Goal: Information Seeking & Learning: Learn about a topic

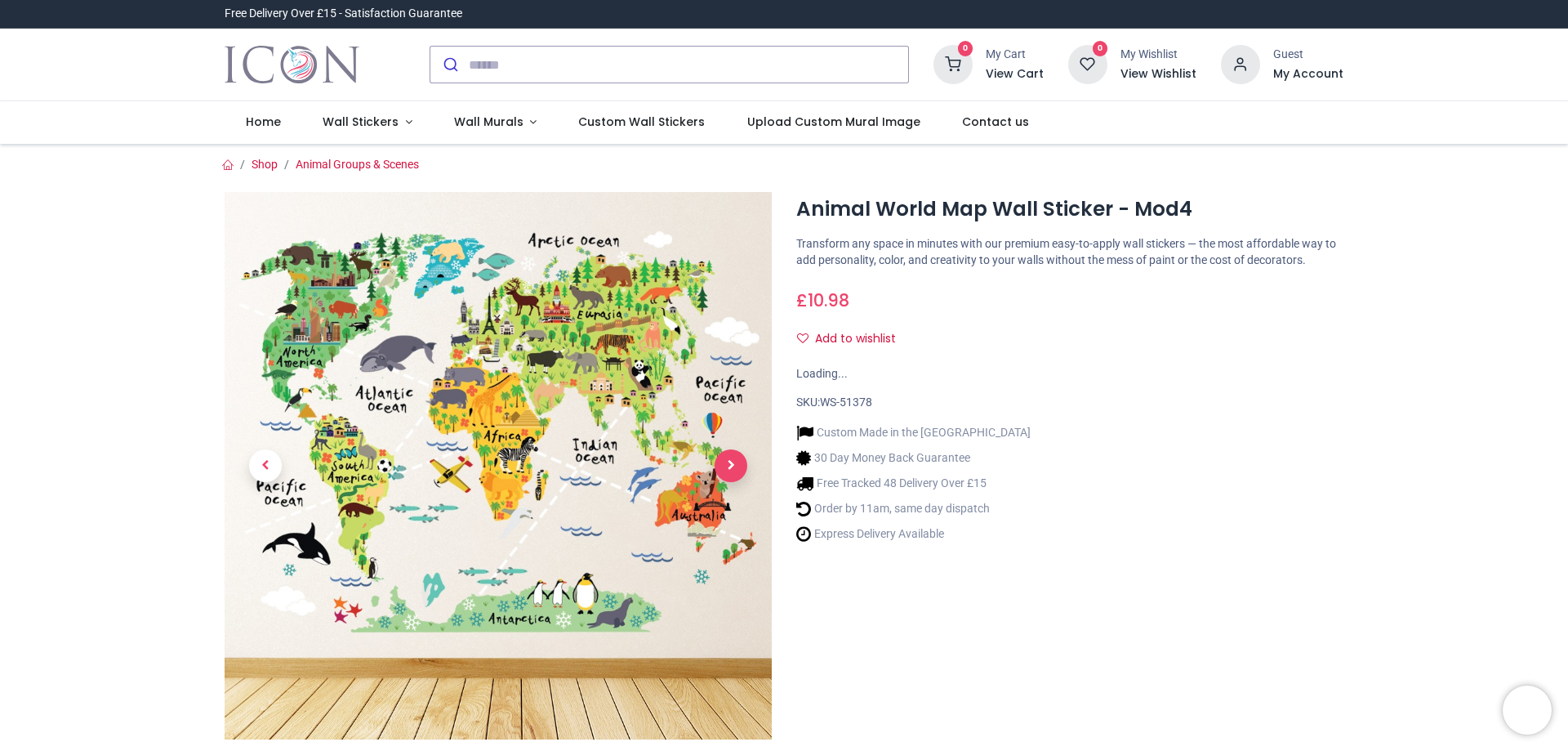
click at [723, 460] on span "Next" at bounding box center [730, 465] width 33 height 33
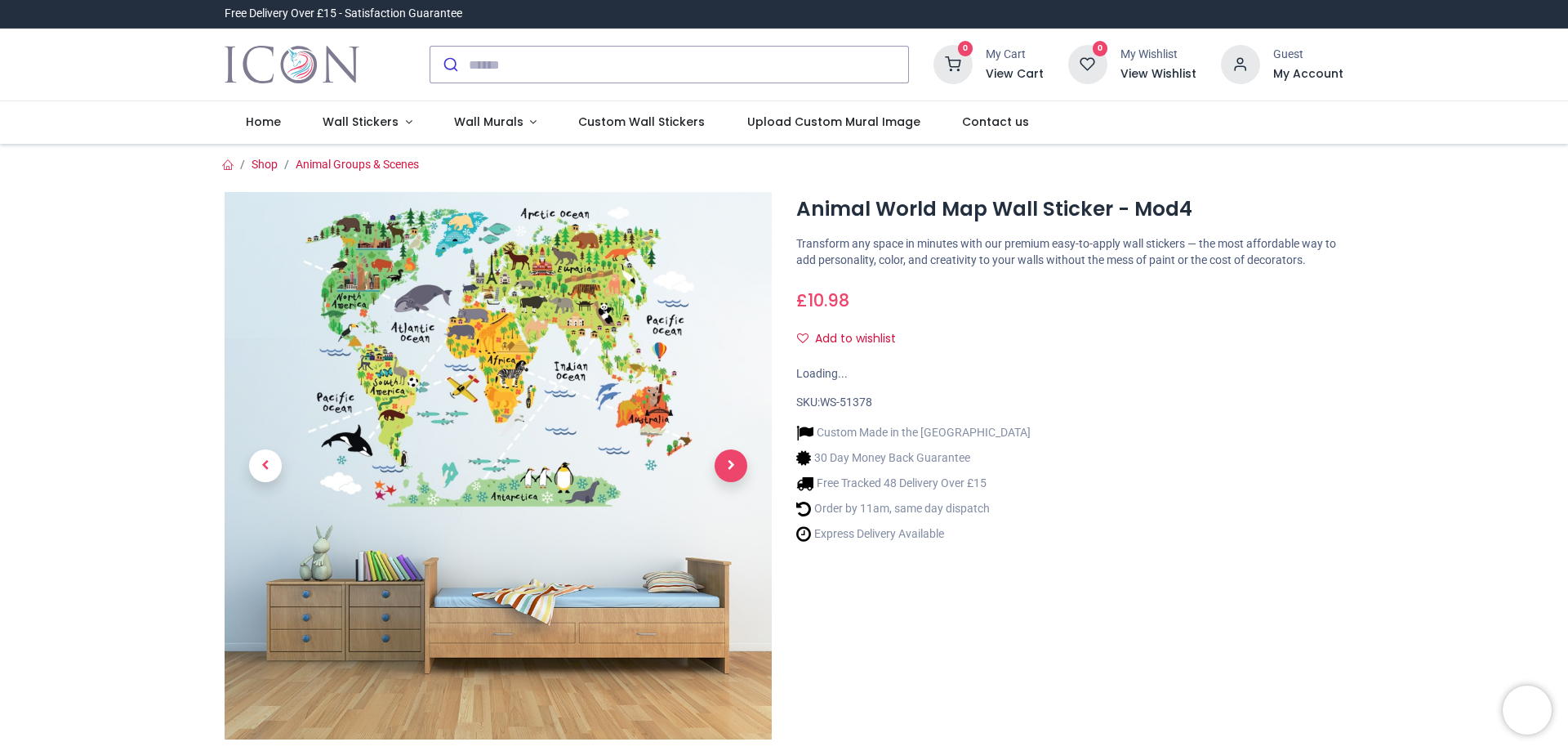
click at [723, 460] on span "Next" at bounding box center [730, 465] width 33 height 33
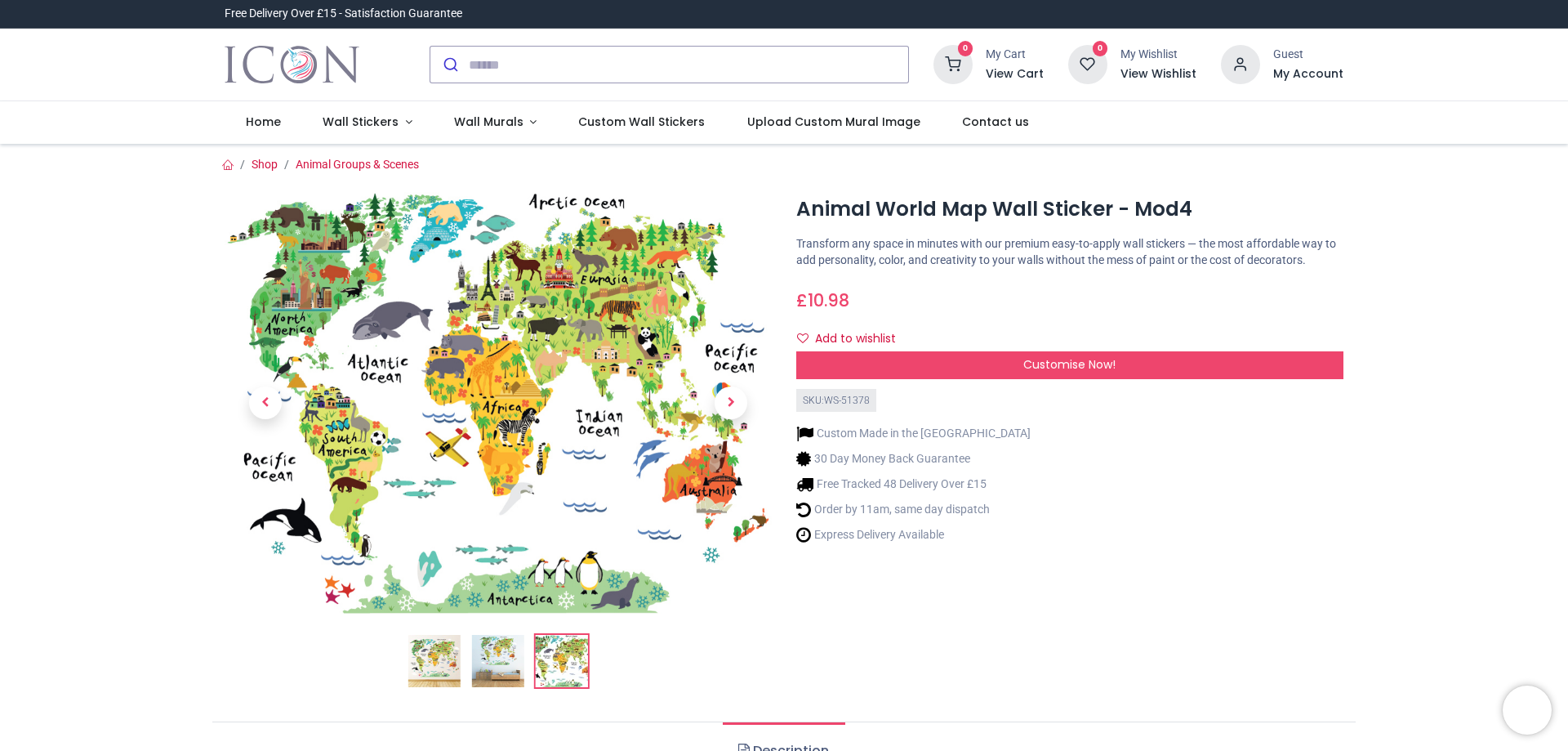
click at [555, 386] on img at bounding box center [498, 403] width 547 height 422
click at [518, 357] on img at bounding box center [498, 403] width 547 height 422
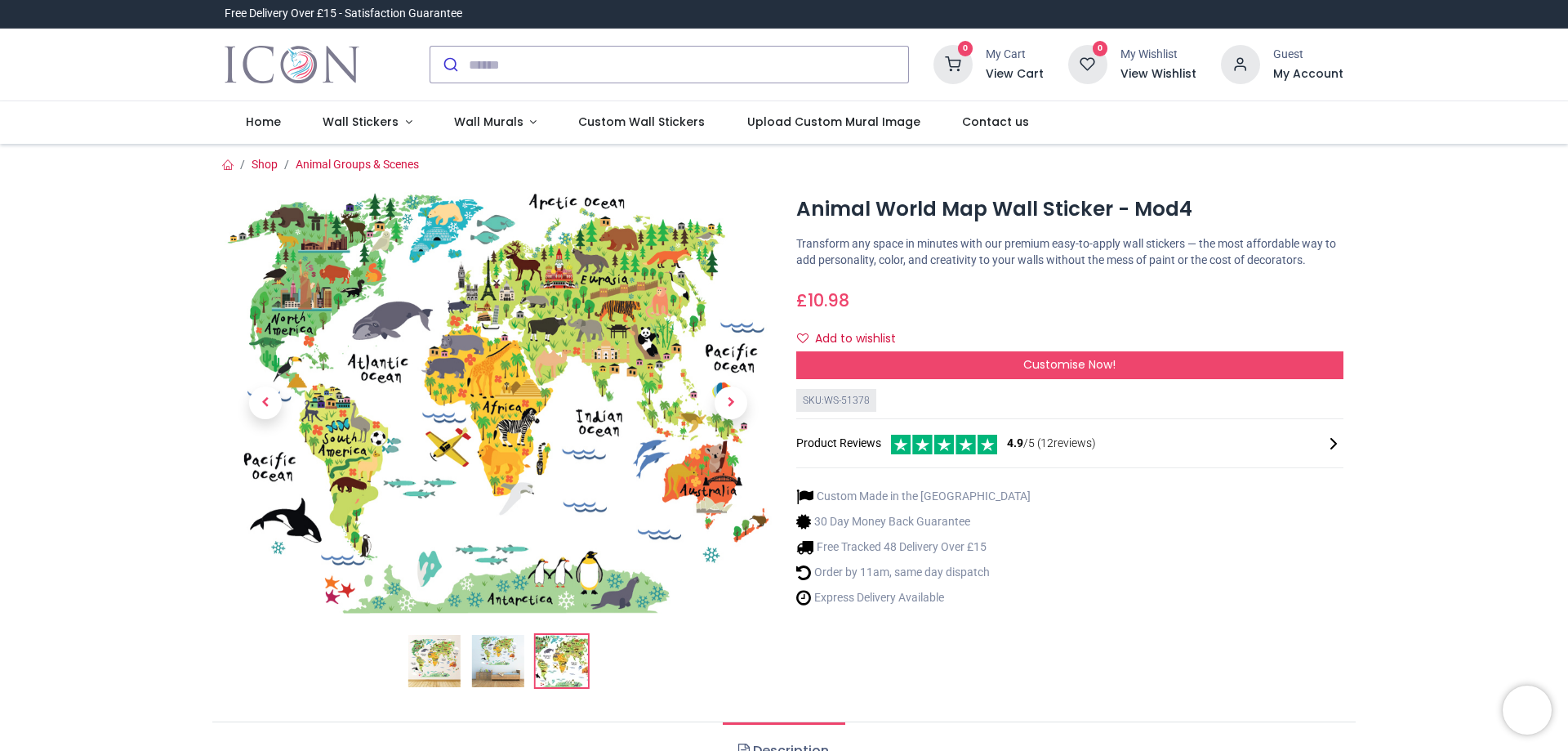
click at [489, 326] on img at bounding box center [498, 403] width 547 height 422
click at [496, 123] on span "Wall Murals" at bounding box center [489, 122] width 69 height 17
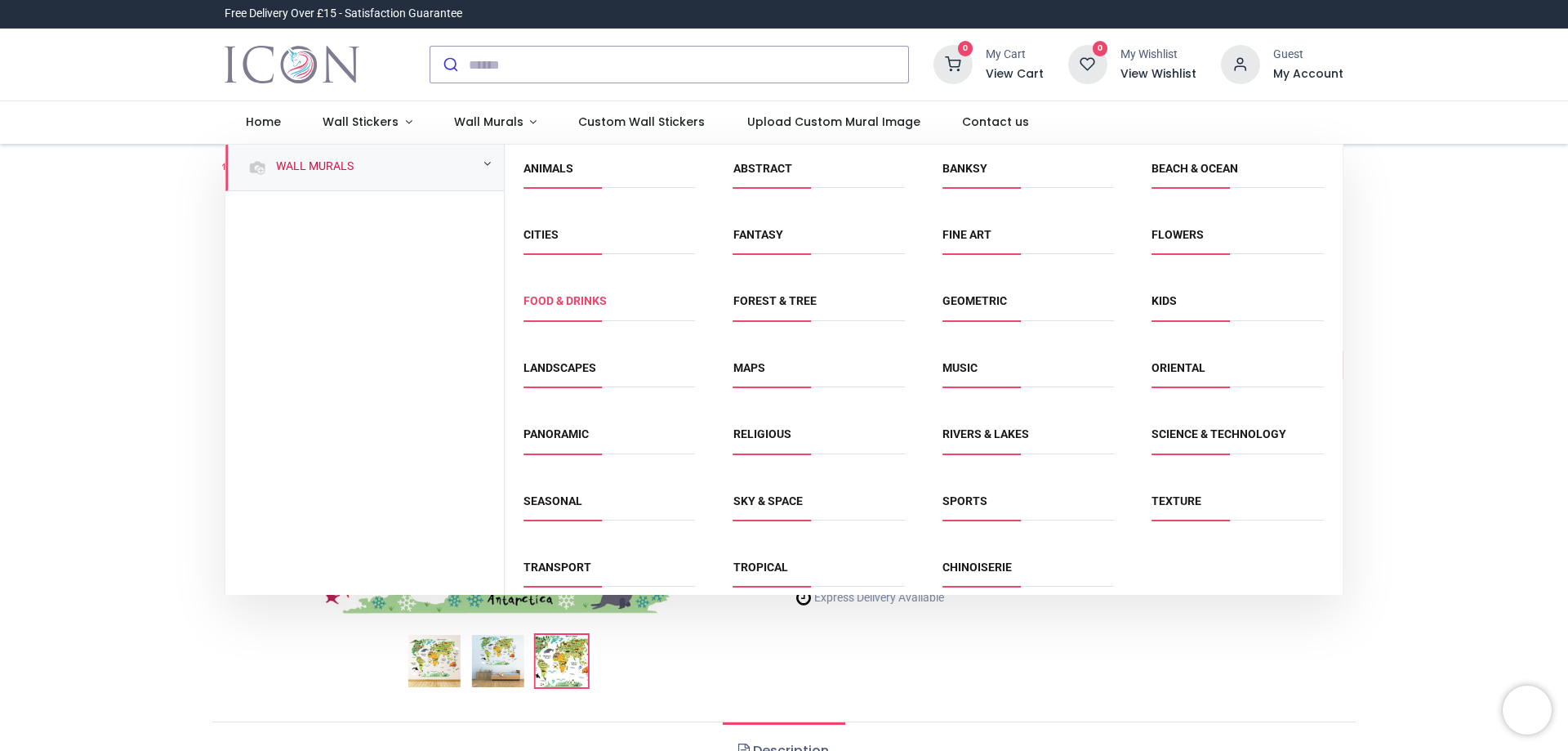
click at [572, 302] on link "Food & Drinks" at bounding box center [565, 300] width 83 height 13
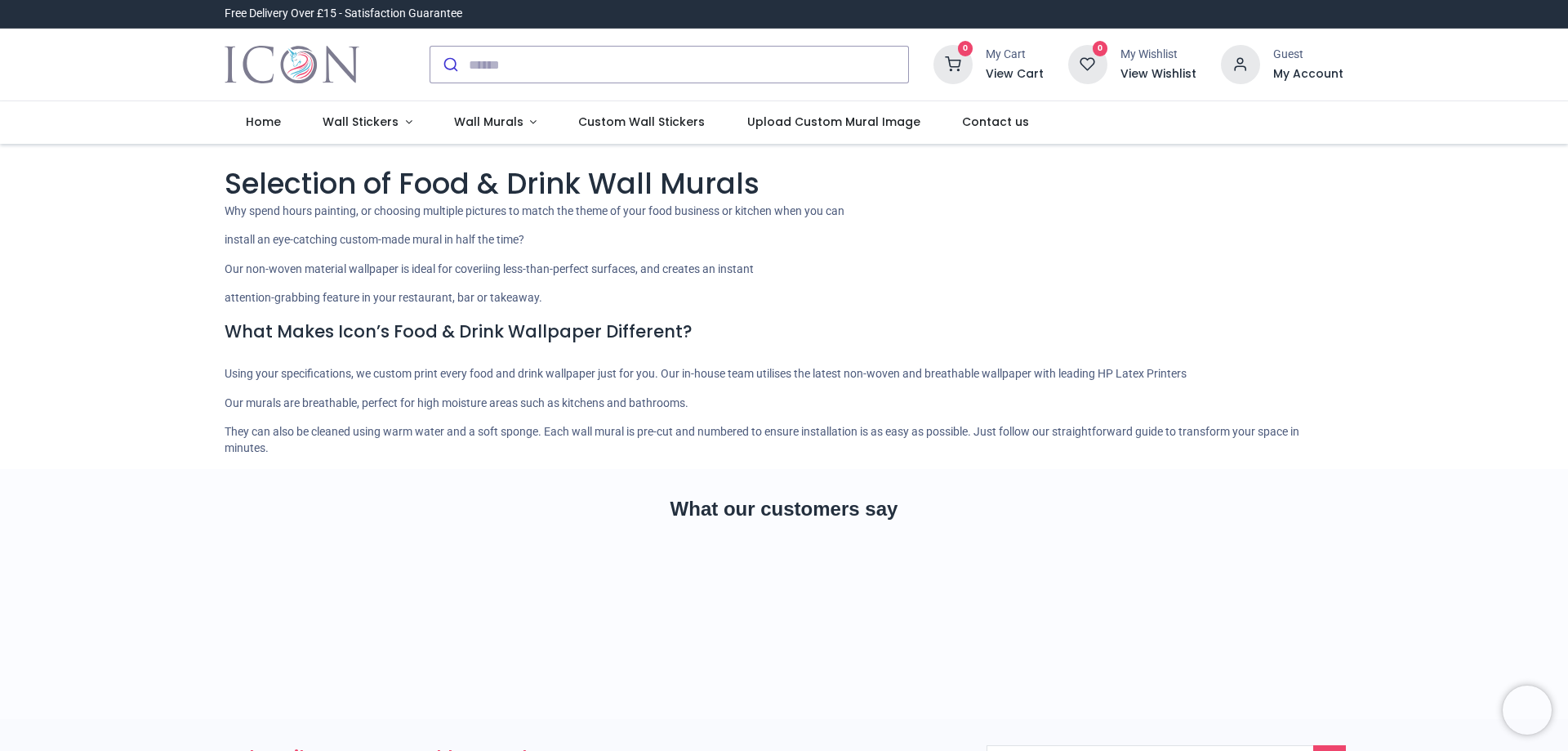
scroll to position [344, 0]
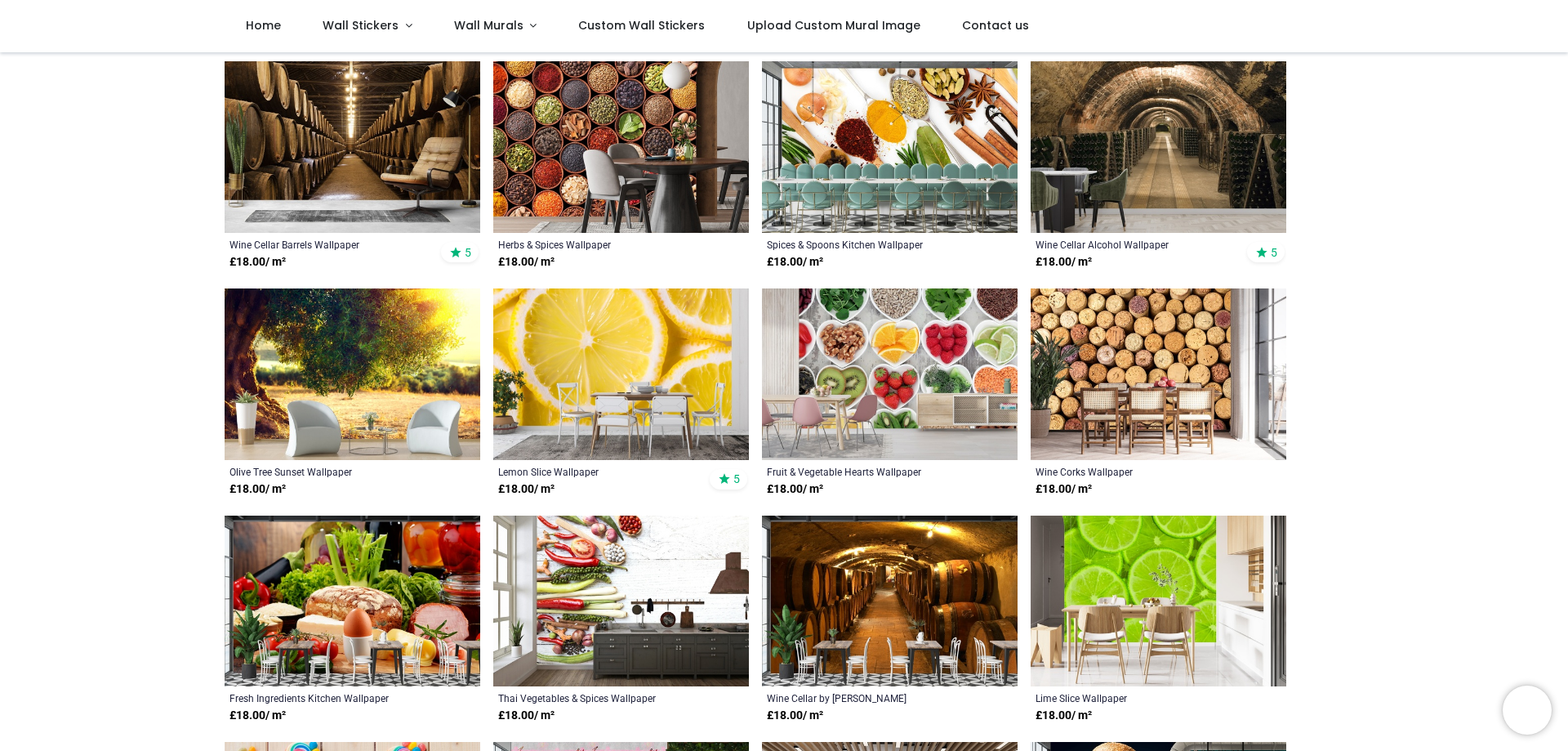
click at [867, 352] on img at bounding box center [889, 373] width 255 height 171
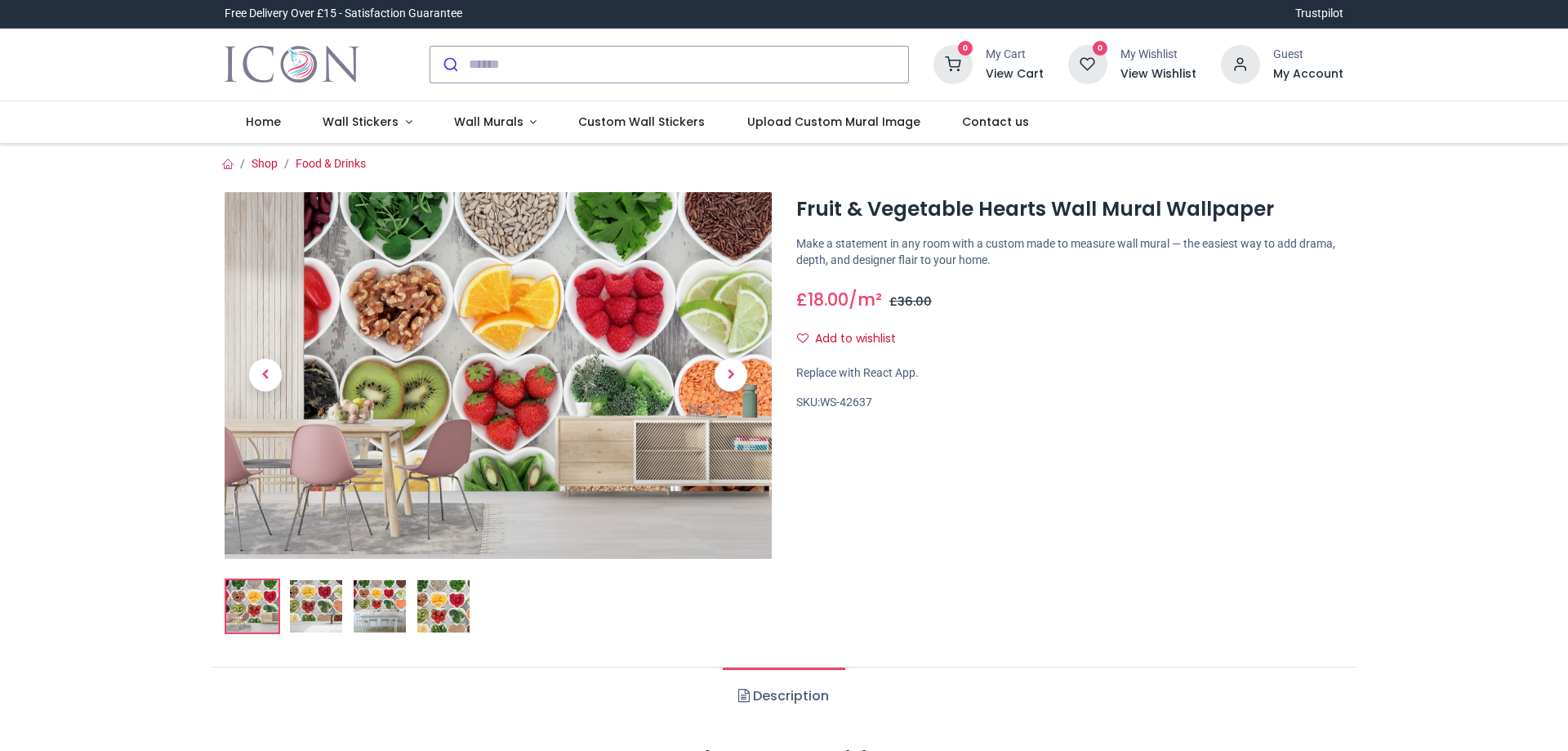
click at [450, 593] on img at bounding box center [443, 606] width 52 height 52
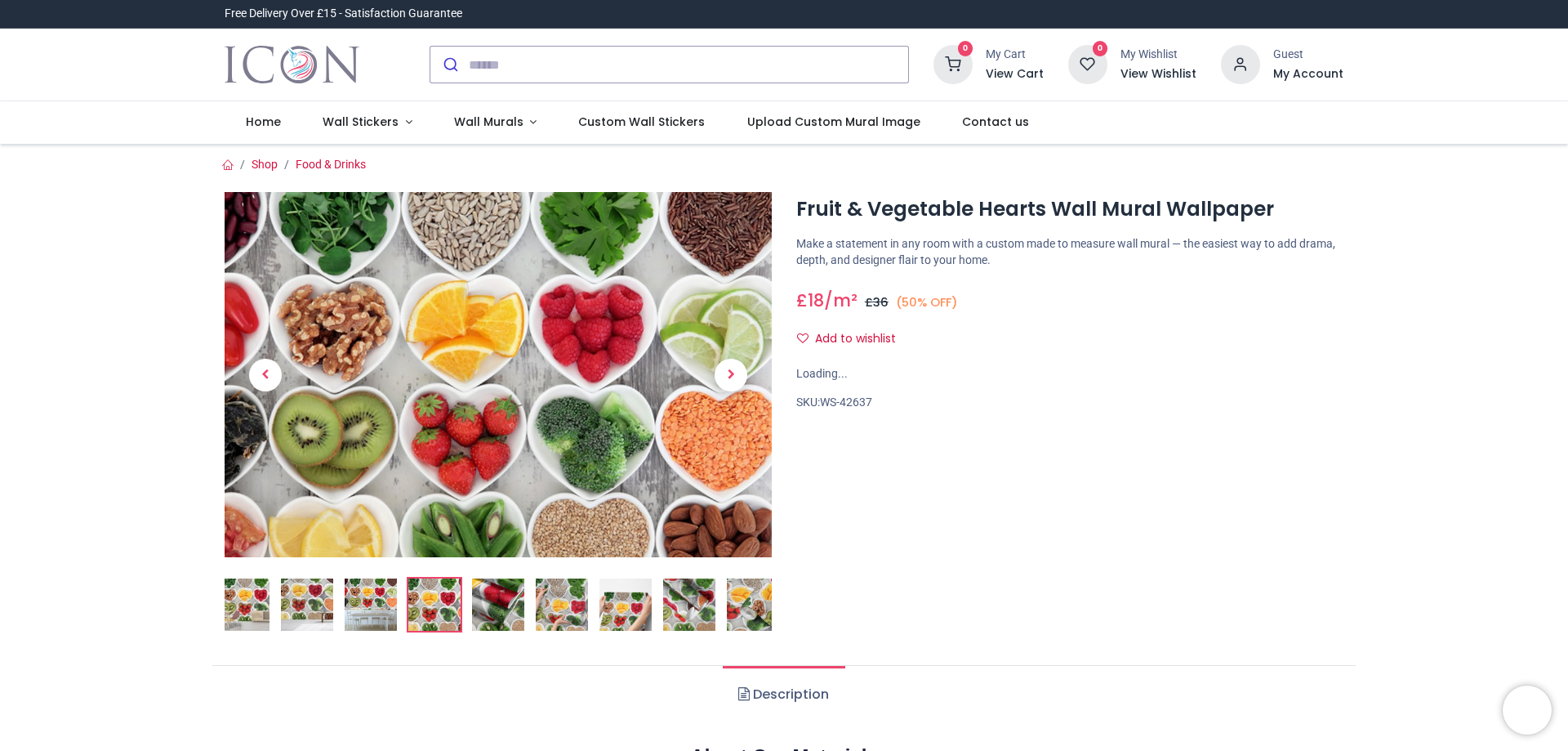
click at [472, 395] on img at bounding box center [498, 374] width 547 height 365
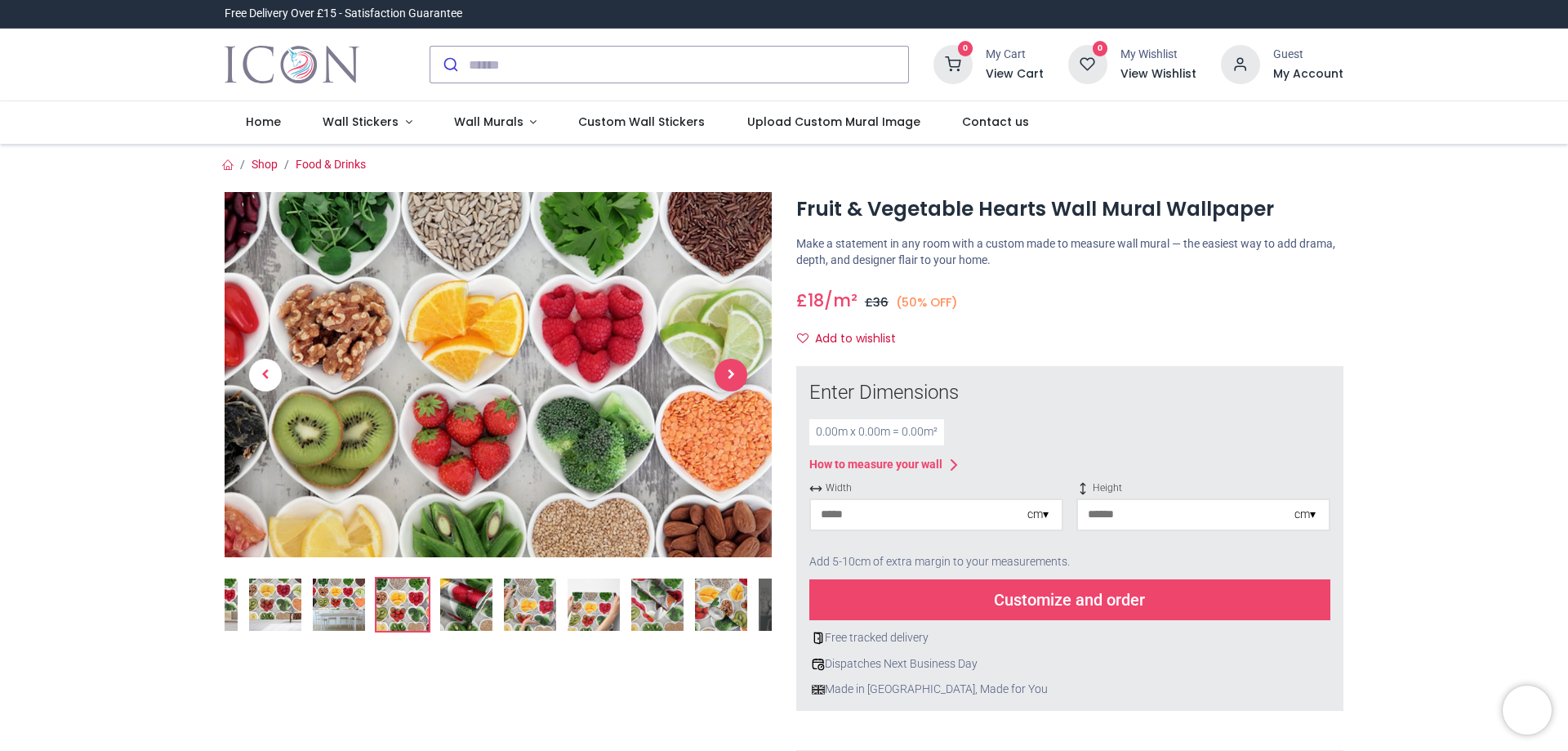
click at [731, 377] on span "Next" at bounding box center [730, 374] width 33 height 33
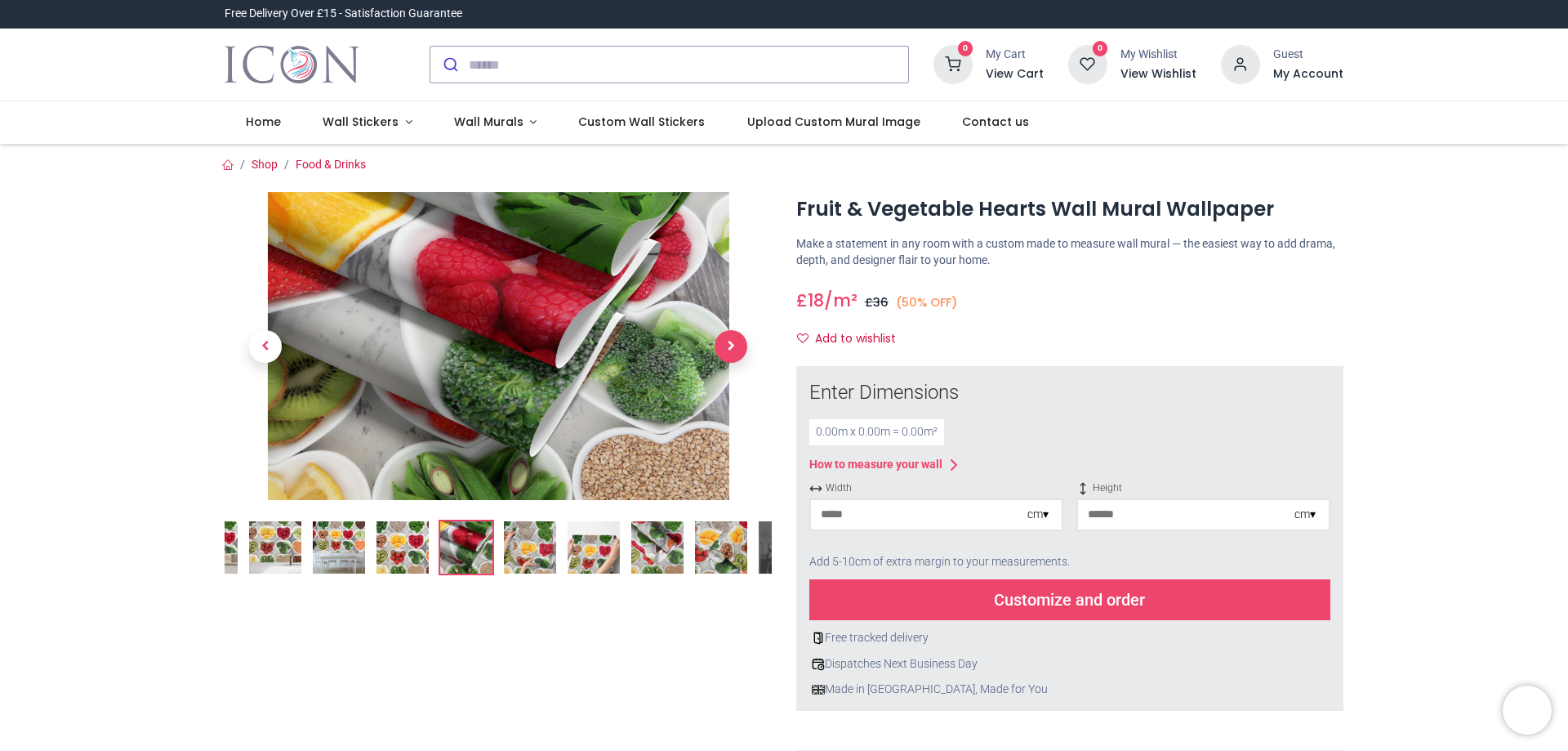
click at [731, 377] on link at bounding box center [731, 346] width 82 height 216
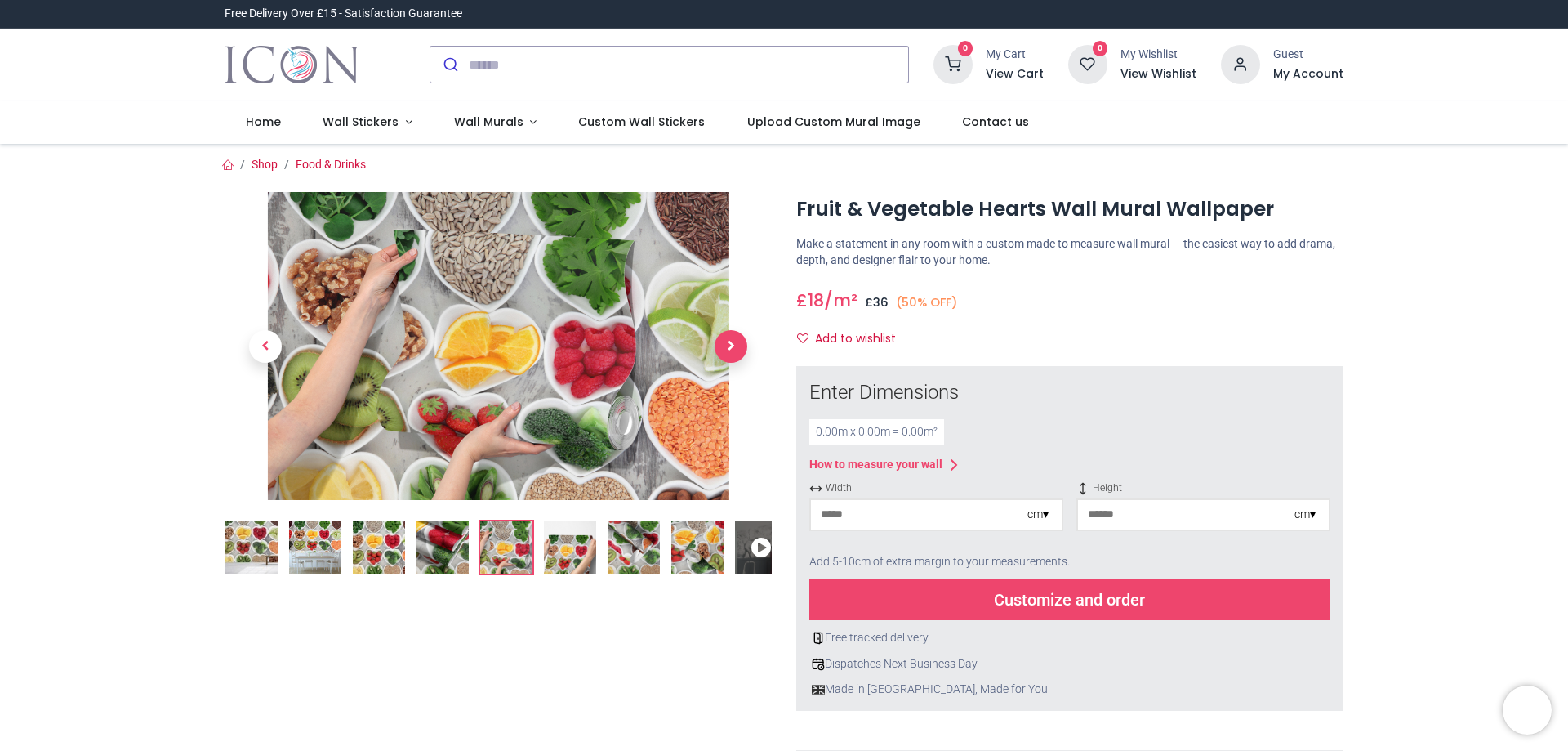
click at [731, 377] on link at bounding box center [731, 346] width 82 height 216
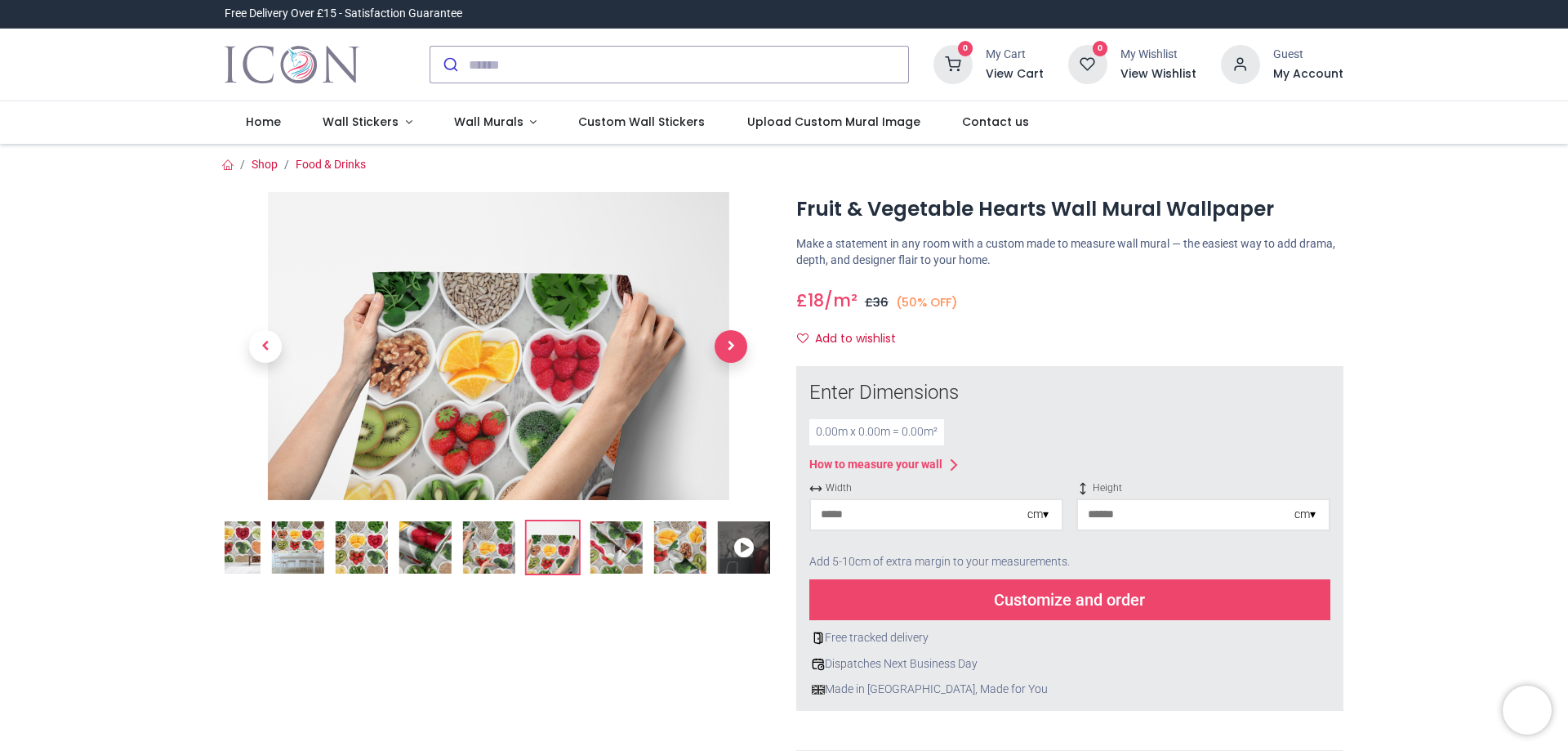
click at [731, 377] on link at bounding box center [731, 346] width 82 height 216
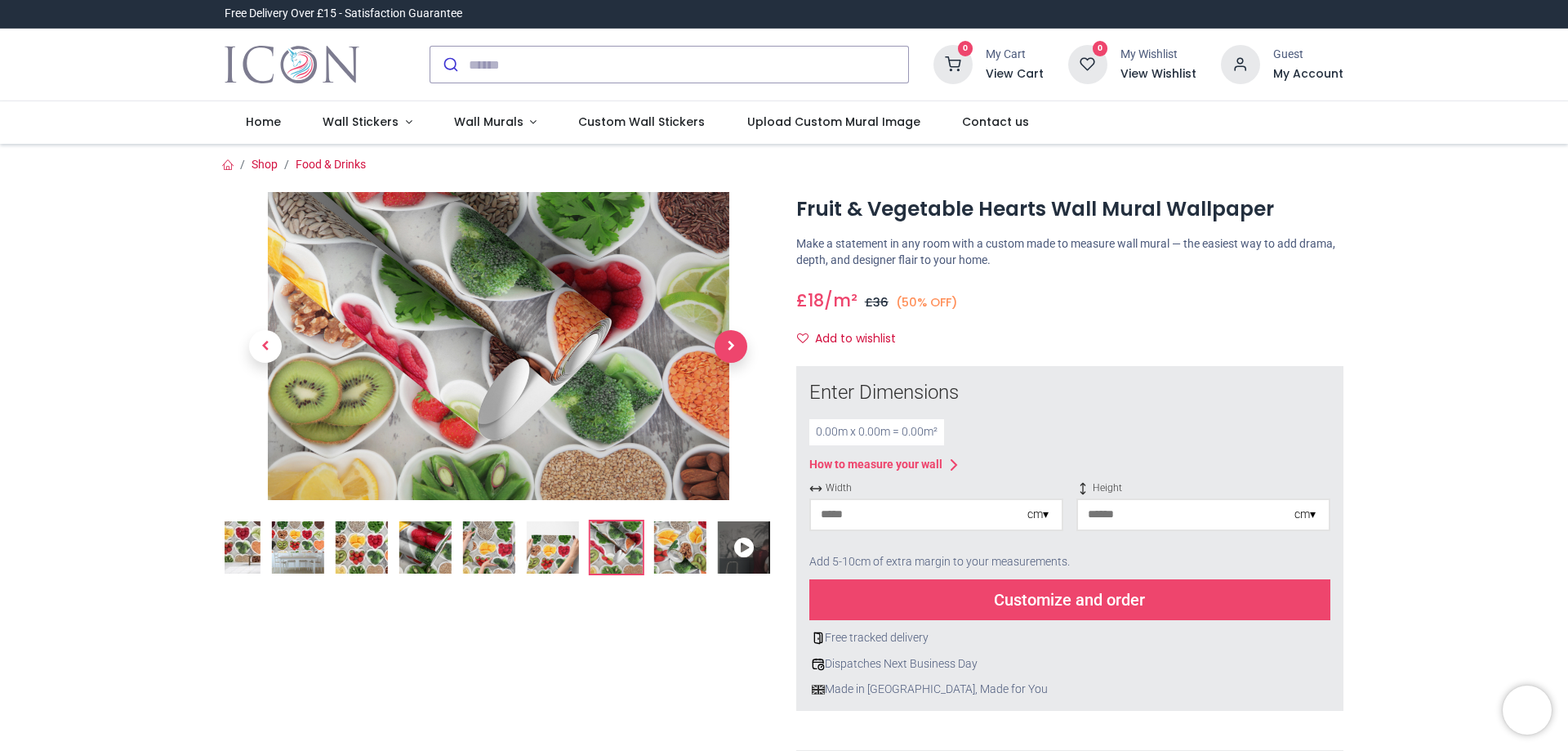
click at [731, 377] on link at bounding box center [731, 346] width 82 height 216
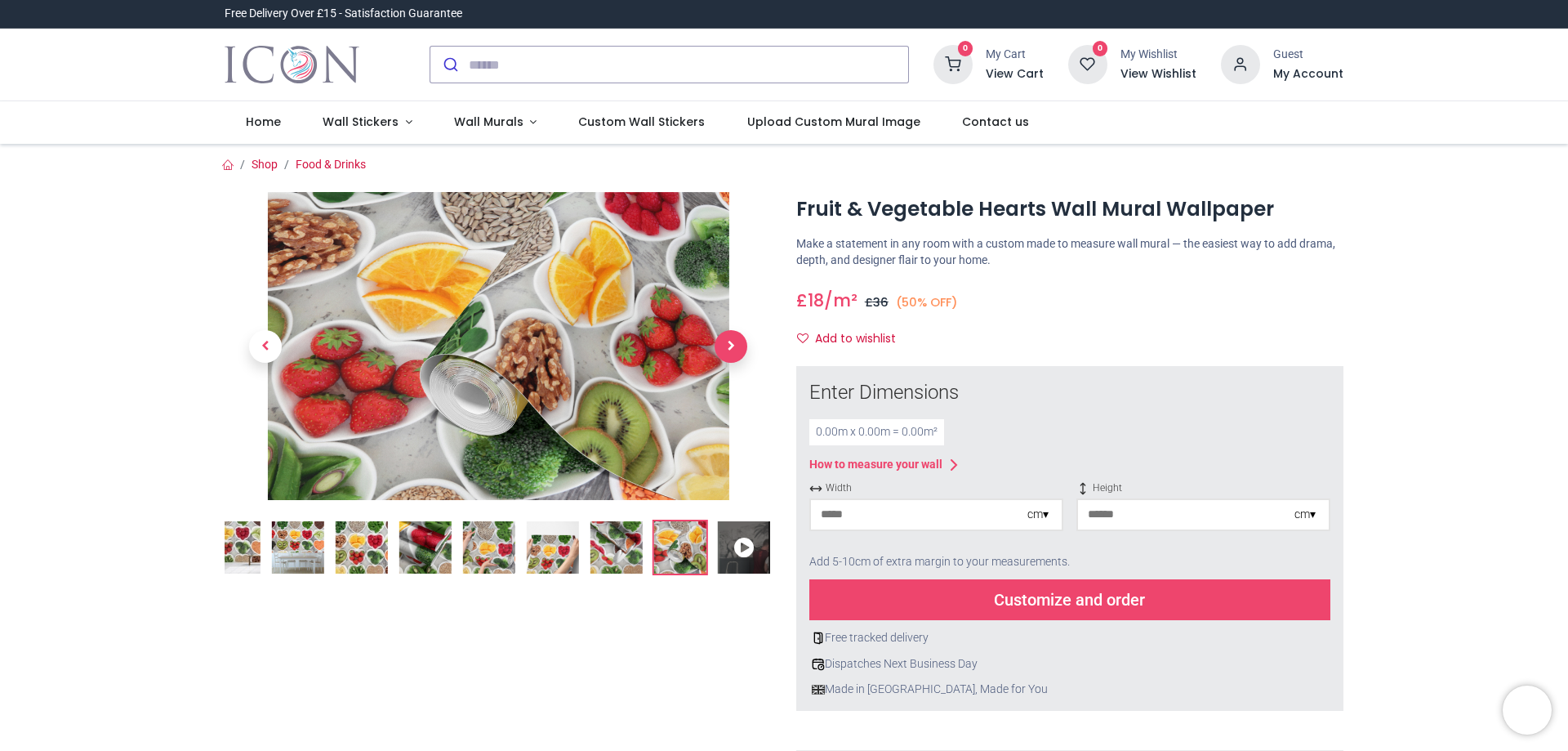
click at [731, 377] on link at bounding box center [731, 346] width 82 height 216
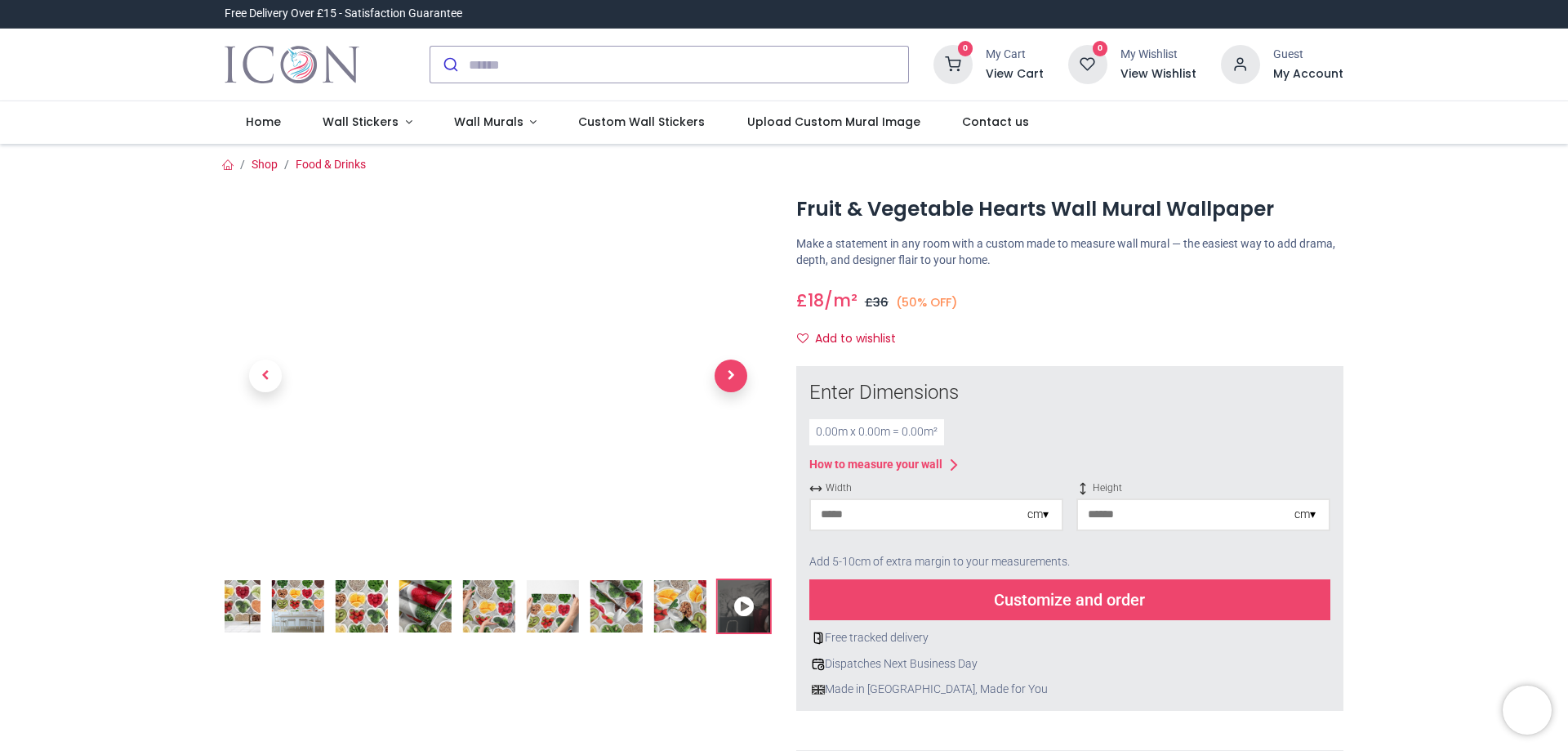
click at [731, 377] on span "Next" at bounding box center [730, 375] width 33 height 33
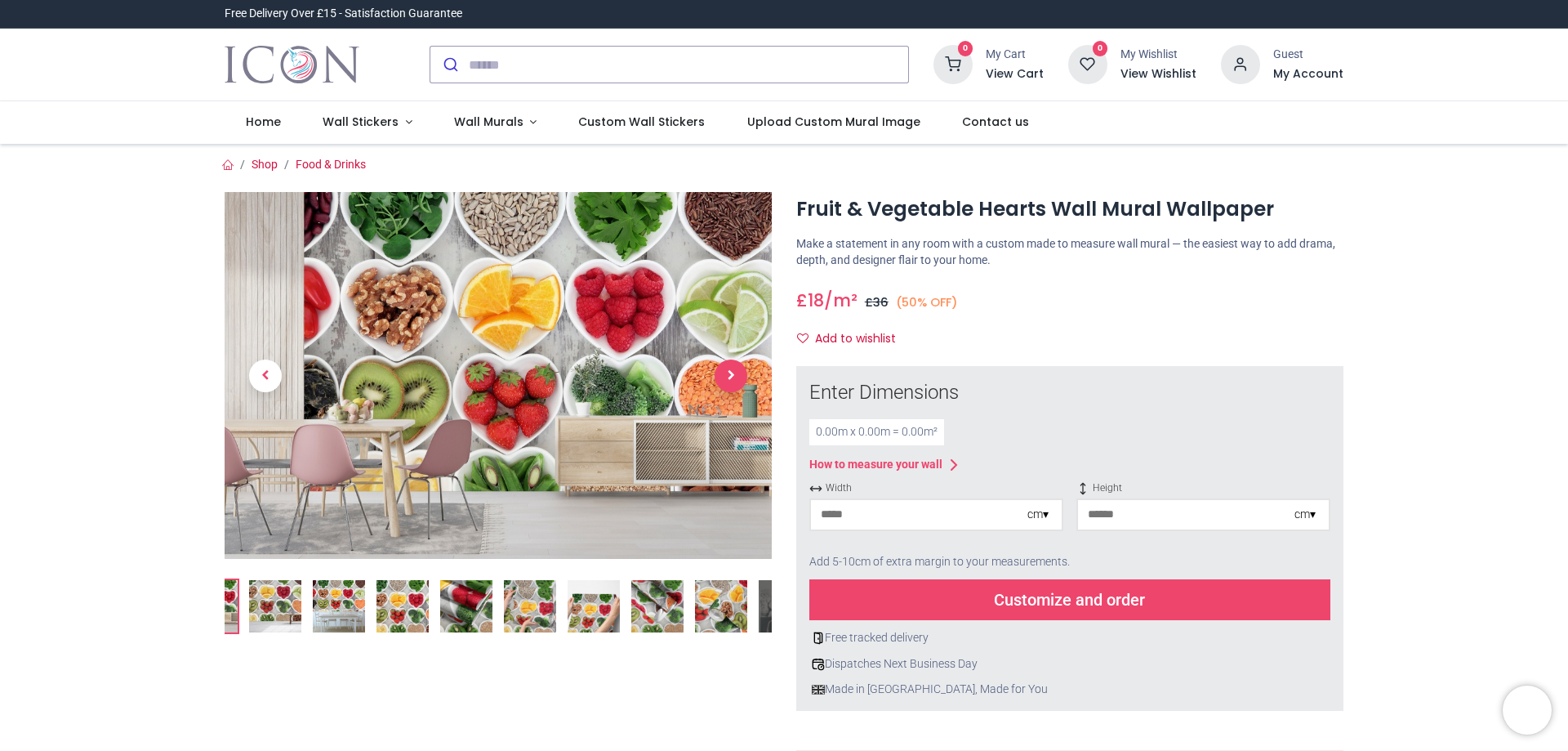
click at [731, 377] on span "Next" at bounding box center [730, 375] width 33 height 33
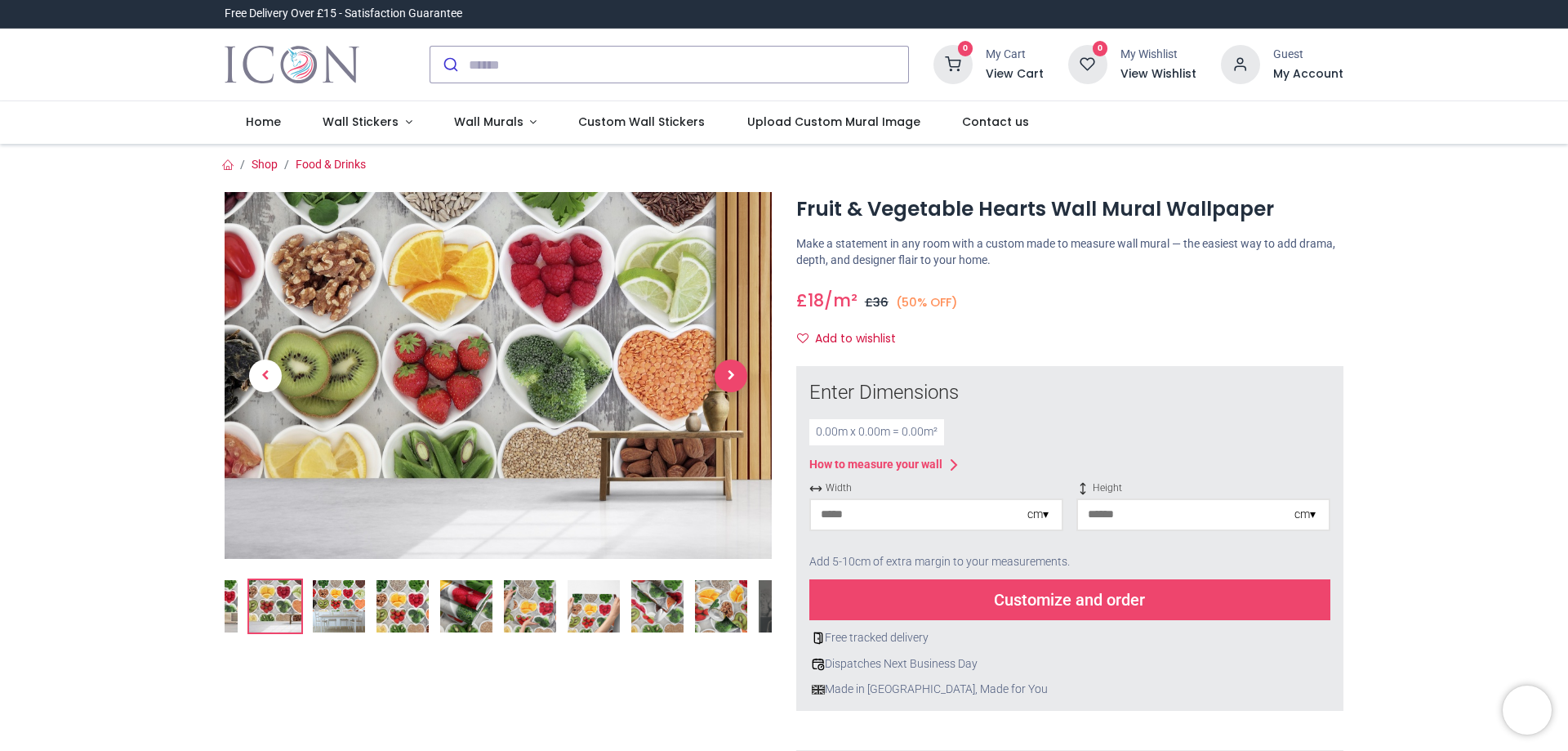
click at [731, 377] on span "Next" at bounding box center [730, 375] width 33 height 33
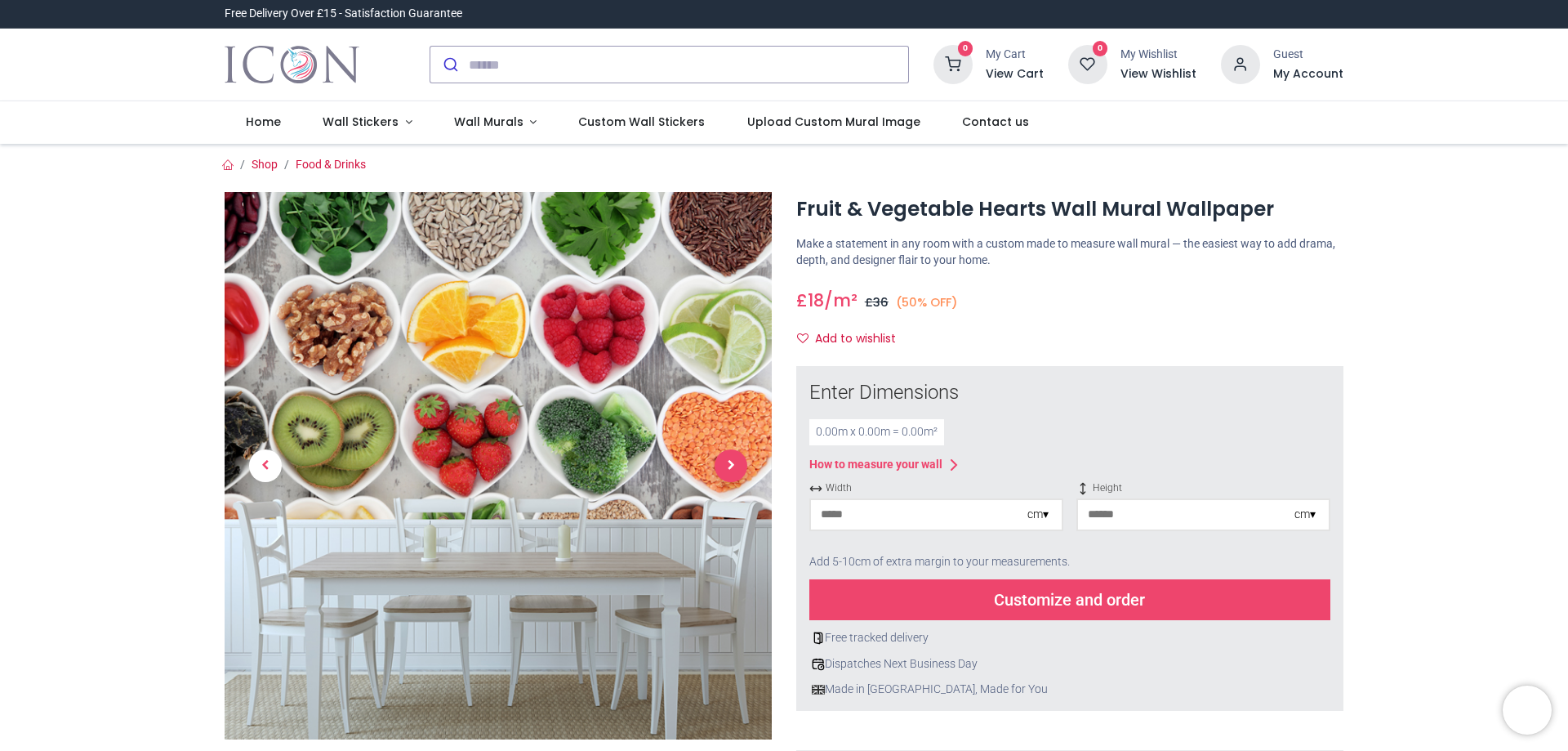
click at [731, 377] on link at bounding box center [731, 465] width 82 height 383
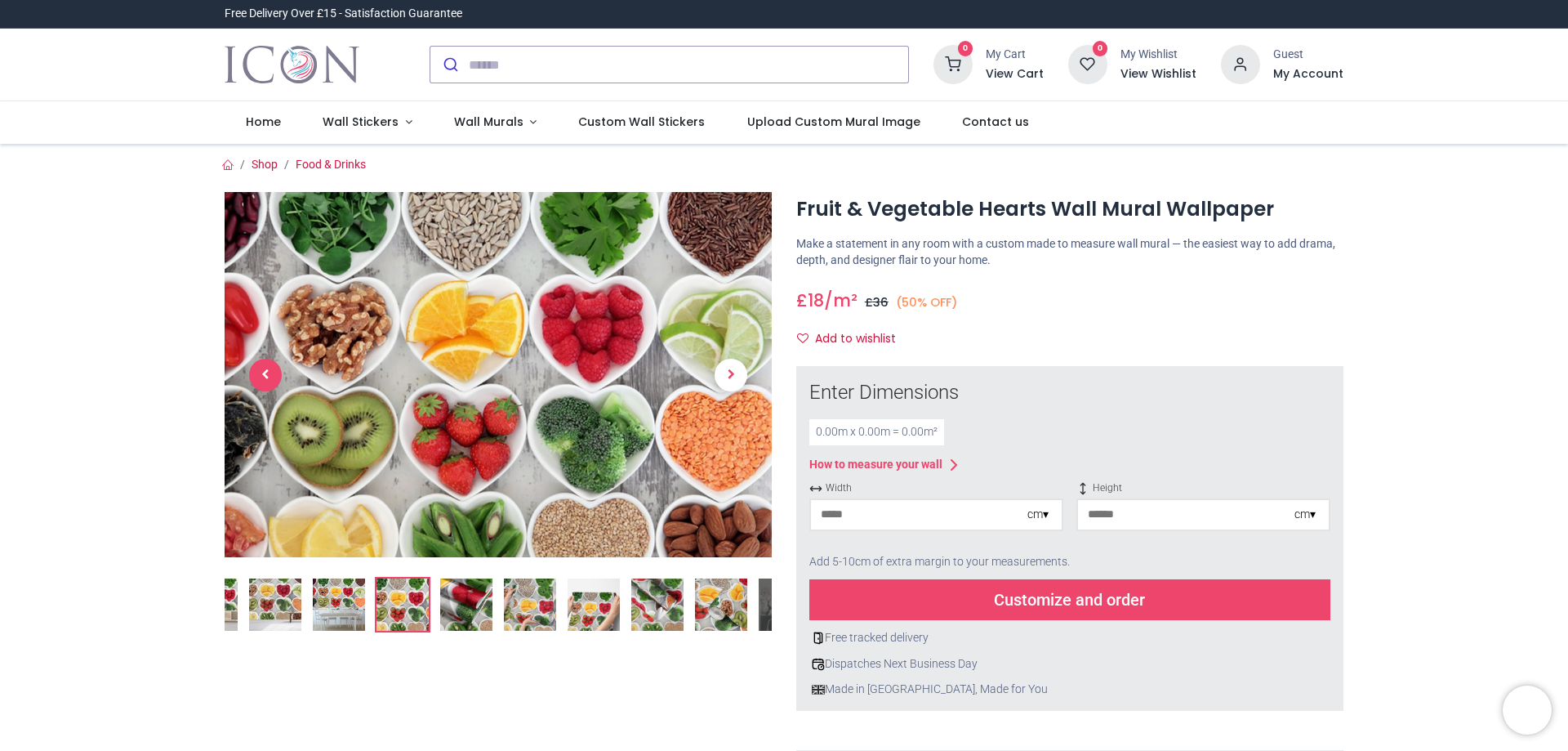
click at [265, 371] on span "Previous" at bounding box center [265, 374] width 33 height 33
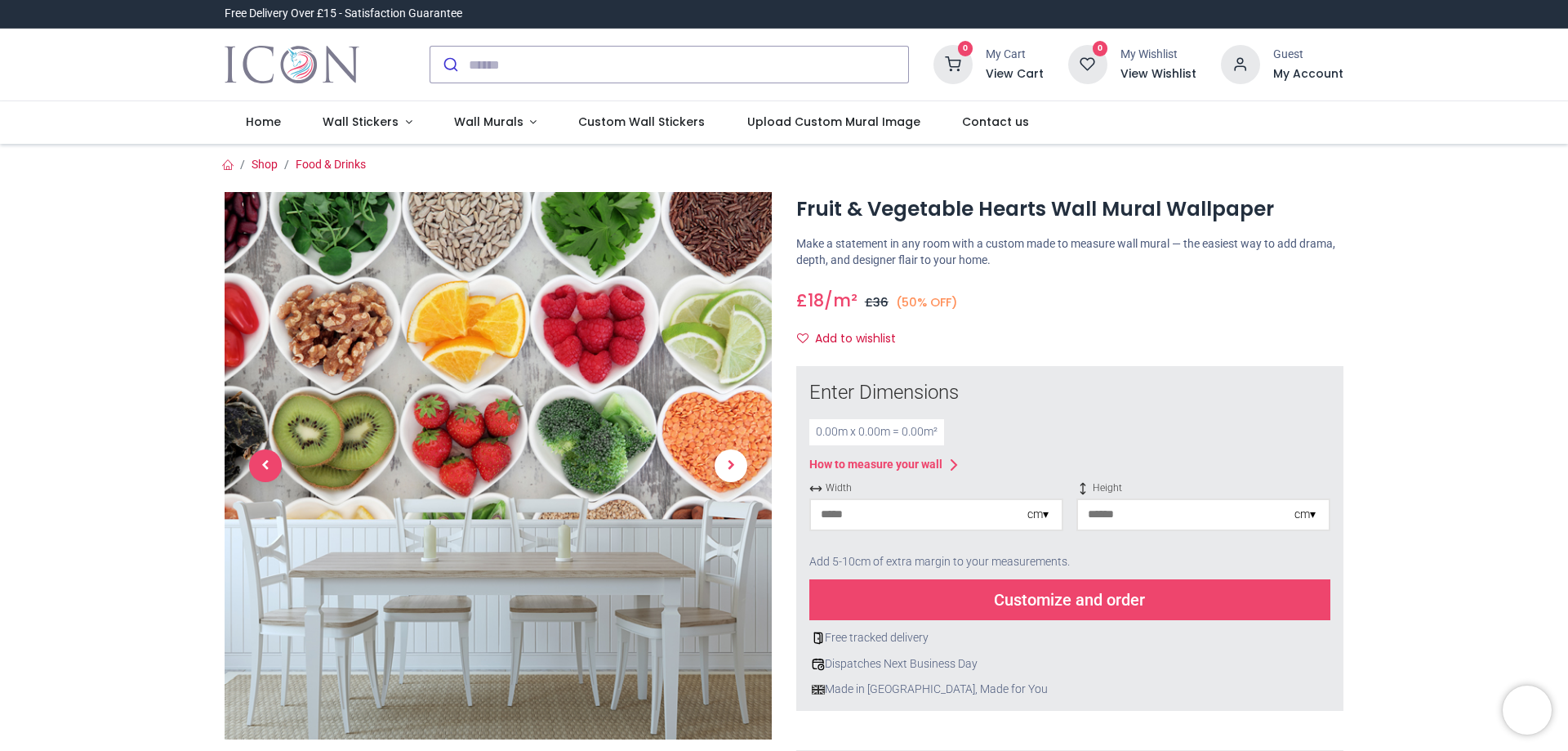
click at [265, 371] on link at bounding box center [265, 465] width 82 height 383
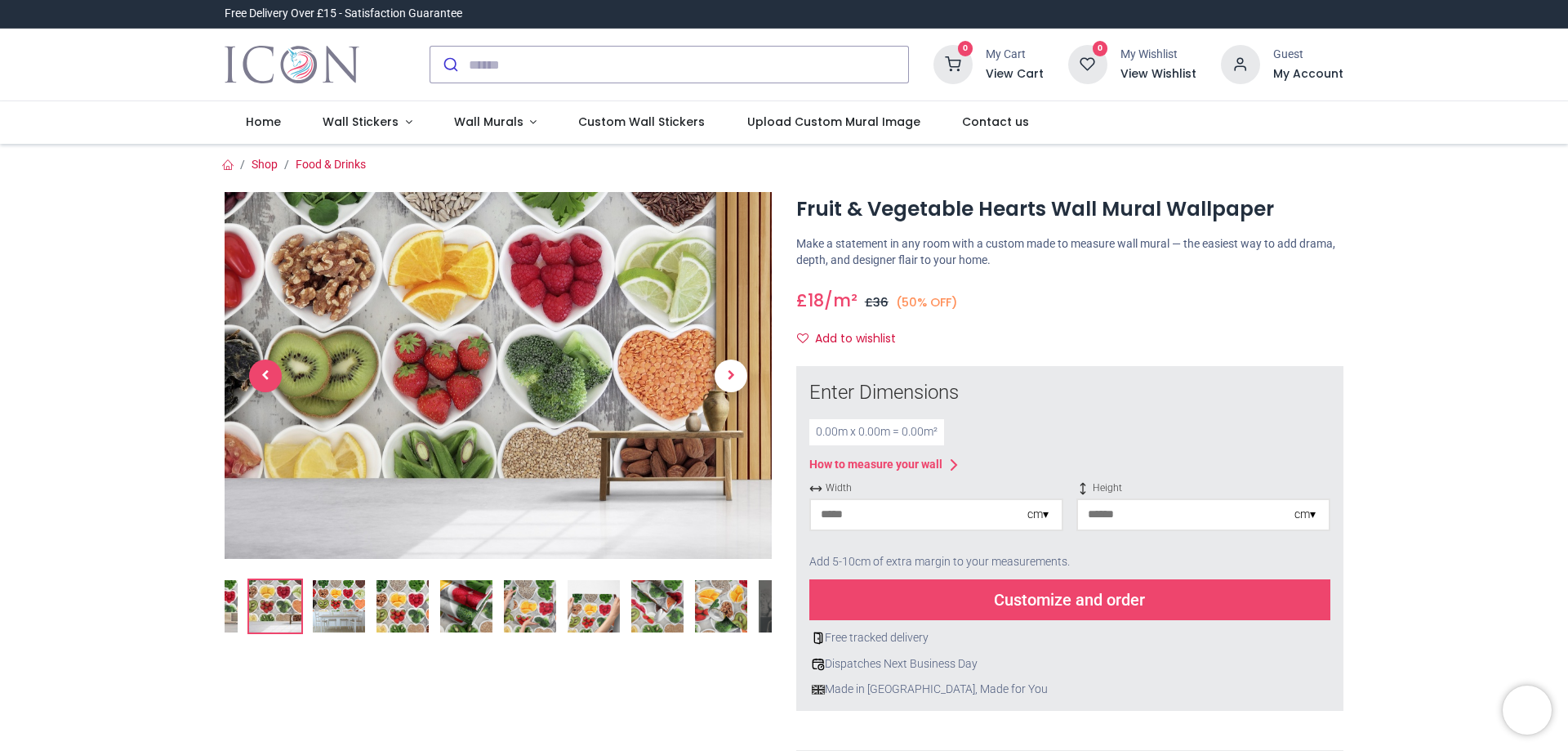
click at [265, 371] on link at bounding box center [265, 374] width 82 height 256
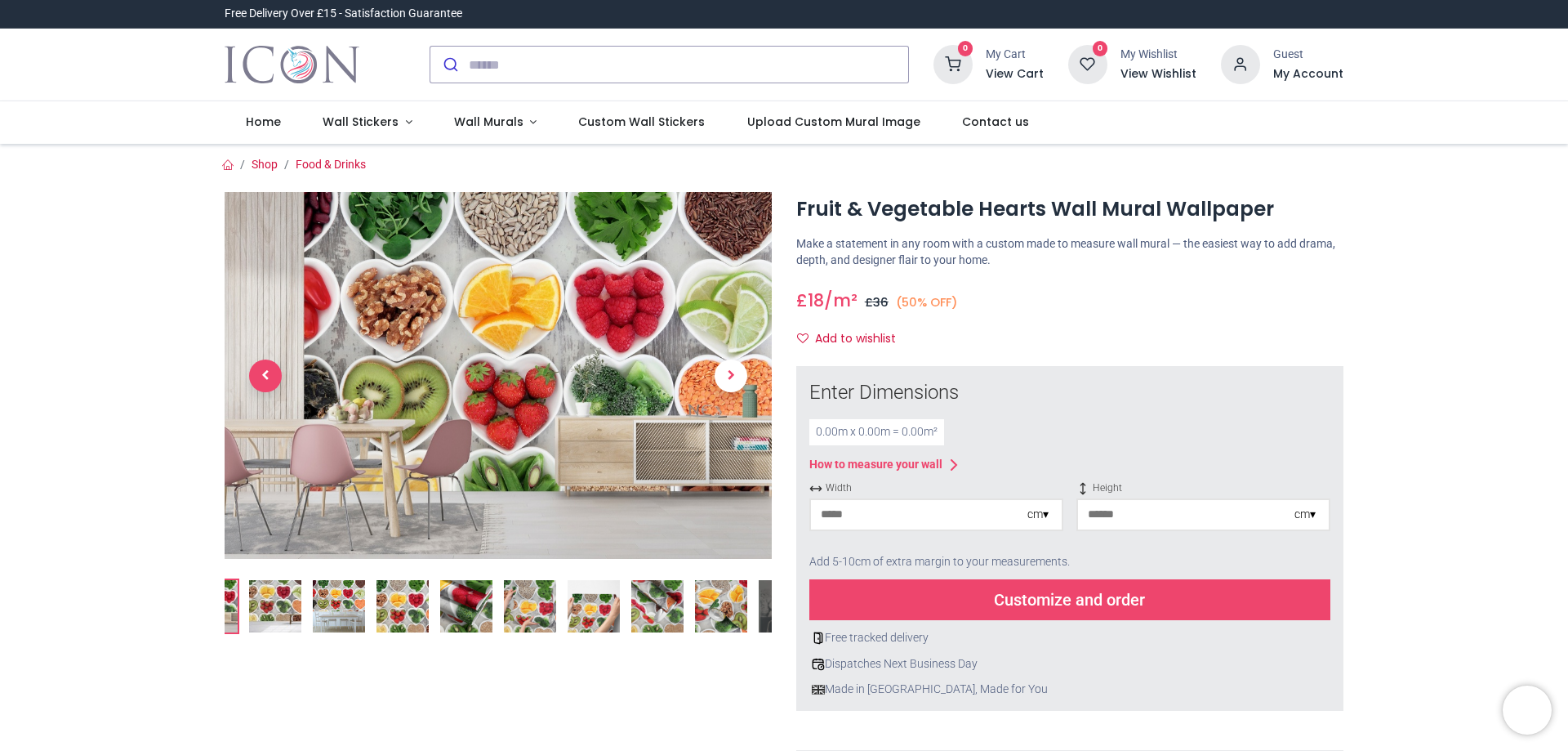
click at [265, 375] on span "Previous" at bounding box center [265, 375] width 33 height 33
